Goal: Navigation & Orientation: Locate item on page

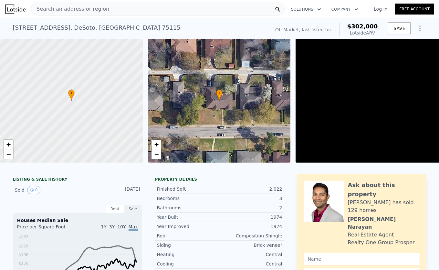
scroll to position [26, 0]
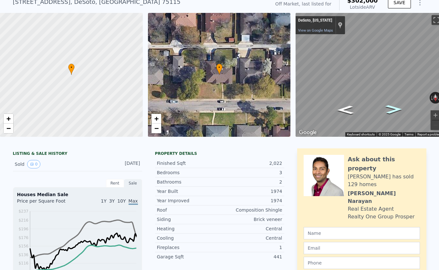
click at [398, 109] on icon "Go West" at bounding box center [393, 109] width 31 height 13
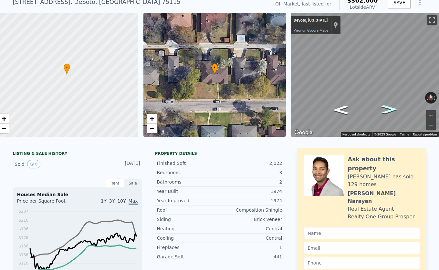
scroll to position [0, 7]
click at [398, 109] on icon "Go West" at bounding box center [389, 109] width 31 height 13
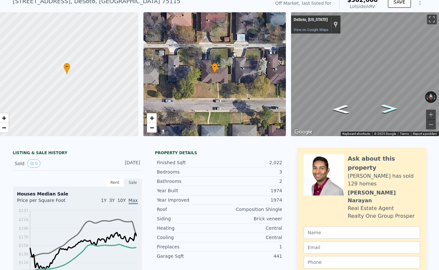
click at [398, 109] on icon "Go West" at bounding box center [389, 108] width 31 height 13
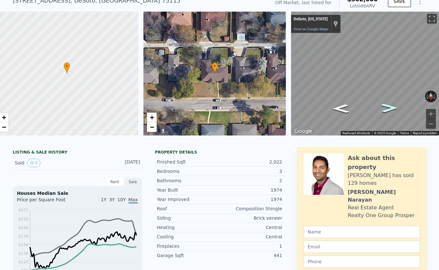
click at [398, 109] on icon "Go West" at bounding box center [389, 108] width 31 height 13
click at [398, 109] on icon "Go West" at bounding box center [389, 107] width 33 height 13
click at [341, 110] on icon "Go East" at bounding box center [341, 110] width 36 height 14
click at [341, 110] on icon "Go East" at bounding box center [341, 109] width 33 height 13
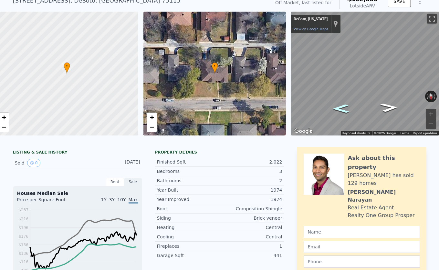
click at [341, 110] on icon "Go East" at bounding box center [341, 108] width 31 height 13
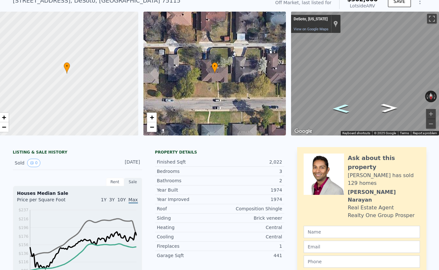
click at [341, 110] on icon "Go East" at bounding box center [341, 108] width 31 height 13
click at [341, 110] on icon "Go East" at bounding box center [341, 108] width 30 height 13
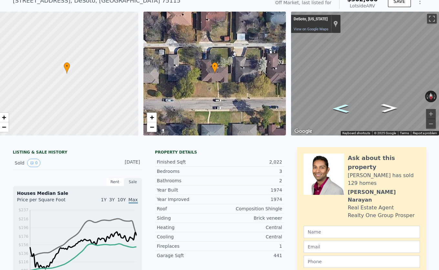
click at [341, 110] on icon "Go East" at bounding box center [341, 108] width 30 height 13
click at [341, 110] on icon "Go East, The Meadows Pkwy" at bounding box center [341, 108] width 30 height 13
click at [387, 106] on icon "Go Southwest, Cloverdale Ln" at bounding box center [385, 104] width 46 height 16
click at [387, 106] on icon "Go West, Cloverdale Ln" at bounding box center [389, 108] width 31 height 13
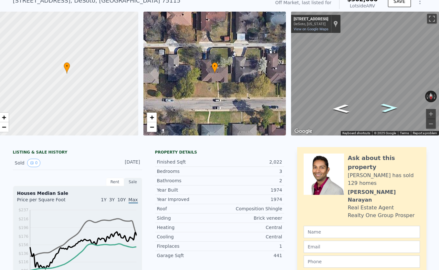
click at [387, 106] on icon "Go West, Cloverdale Ln" at bounding box center [389, 108] width 31 height 13
click at [388, 106] on icon "Go West, Cloverdale Ln" at bounding box center [389, 108] width 31 height 13
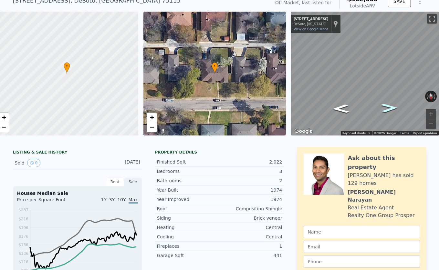
click at [388, 107] on icon "Go West, Cloverdale Ln" at bounding box center [389, 108] width 31 height 13
click at [389, 106] on icon "Go West, Cloverdale Ln" at bounding box center [389, 108] width 31 height 13
click at [389, 107] on icon "Go West, Cloverdale Ln" at bounding box center [389, 108] width 31 height 13
click at [389, 106] on icon "Go West, Cloverdale Ln" at bounding box center [389, 108] width 31 height 13
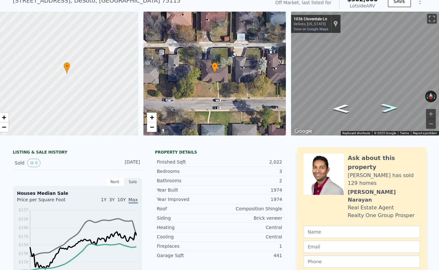
click at [389, 109] on icon "Go West, Cloverdale Ln" at bounding box center [389, 108] width 31 height 13
click at [340, 110] on icon "Go East, Cloverdale Ln" at bounding box center [340, 108] width 31 height 13
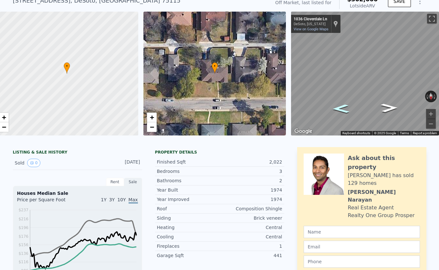
click at [340, 110] on icon "Go East, Cloverdale Ln" at bounding box center [340, 108] width 31 height 13
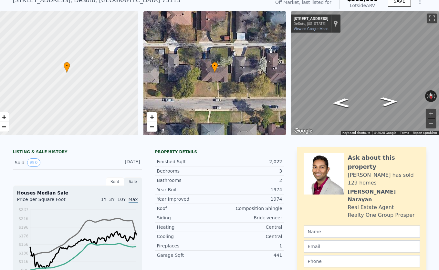
scroll to position [0, 7]
click at [431, 114] on button "Zoom in" at bounding box center [431, 114] width 10 height 10
click at [432, 124] on button "Zoom out" at bounding box center [431, 124] width 10 height 10
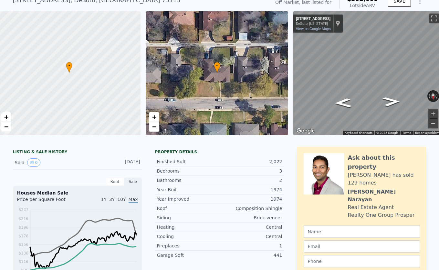
scroll to position [0, 3]
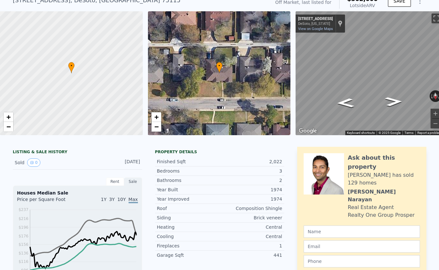
click at [222, 70] on icon at bounding box center [219, 67] width 6 height 11
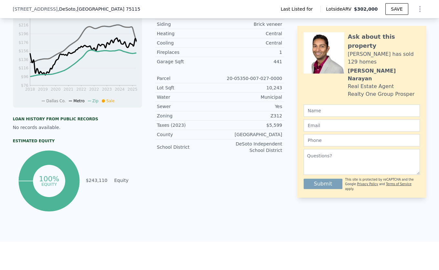
scroll to position [0, 1]
